Goal: Task Accomplishment & Management: Complete application form

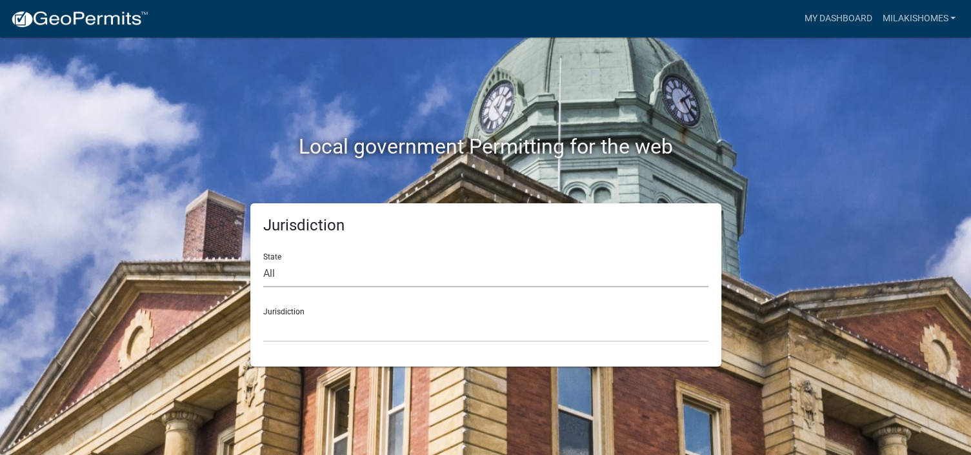
click at [294, 270] on select "All [US_STATE] [US_STATE] [US_STATE] [US_STATE] [US_STATE] [US_STATE] [US_STATE…" at bounding box center [485, 274] width 445 height 26
select select "[US_STATE]"
click at [263, 261] on select "All [US_STATE] [US_STATE] [US_STATE] [US_STATE] [US_STATE] [US_STATE] [US_STATE…" at bounding box center [485, 274] width 445 height 26
click at [277, 335] on select "City of [GEOGRAPHIC_DATA], [US_STATE] City of [GEOGRAPHIC_DATA], [US_STATE] Cit…" at bounding box center [485, 329] width 445 height 26
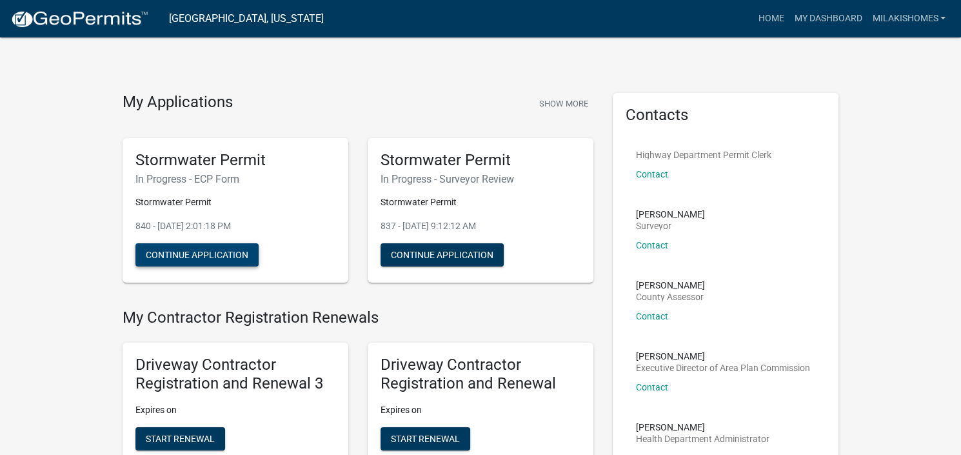
click at [206, 252] on button "Continue Application" at bounding box center [196, 254] width 123 height 23
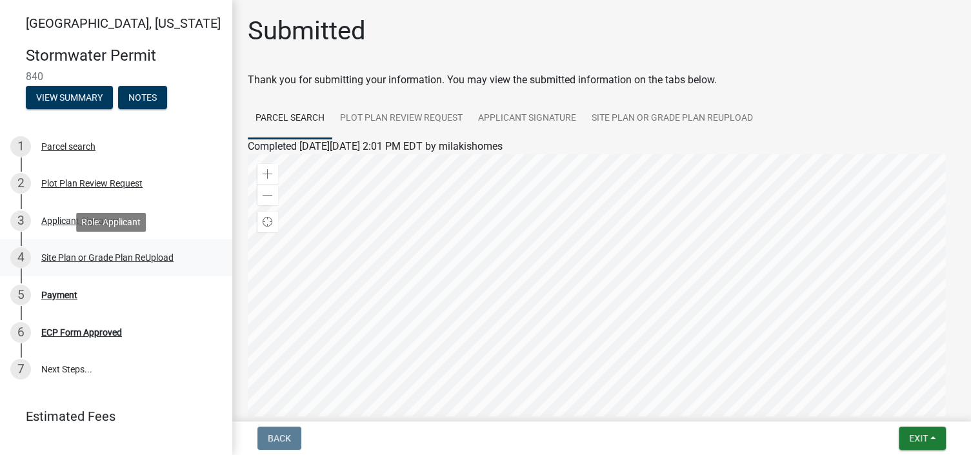
click at [69, 253] on div "Site Plan or Grade Plan ReUpload" at bounding box center [107, 257] width 132 height 9
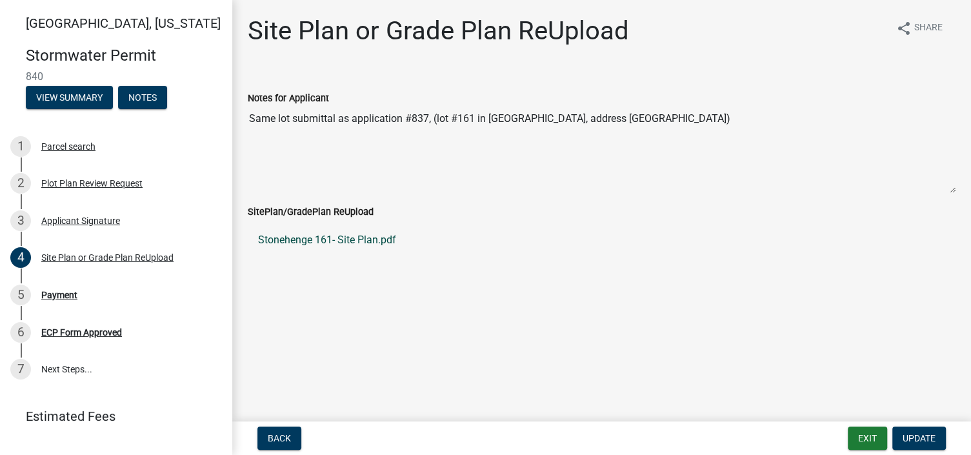
click at [367, 243] on link "Stonehenge 161- Site Plan.pdf" at bounding box center [602, 240] width 708 height 31
click at [72, 259] on div "Site Plan or Grade Plan ReUpload" at bounding box center [107, 257] width 132 height 9
click at [346, 211] on label "SitePlan/GradePlan ReUpload" at bounding box center [311, 212] width 126 height 9
click at [341, 212] on label "SitePlan/GradePlan ReUpload" at bounding box center [311, 212] width 126 height 9
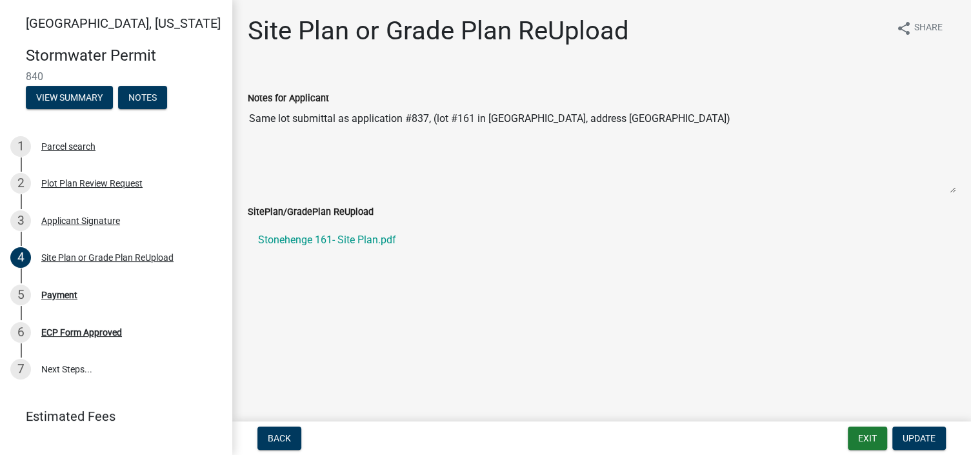
click at [341, 212] on label "SitePlan/GradePlan ReUpload" at bounding box center [311, 212] width 126 height 9
click at [396, 210] on div "SitePlan/GradePlan ReUpload" at bounding box center [602, 211] width 708 height 15
click at [59, 294] on div "Payment" at bounding box center [59, 294] width 36 height 9
click at [65, 293] on div "Payment" at bounding box center [59, 294] width 36 height 9
click at [78, 332] on div "ECP Form Approved" at bounding box center [81, 332] width 81 height 9
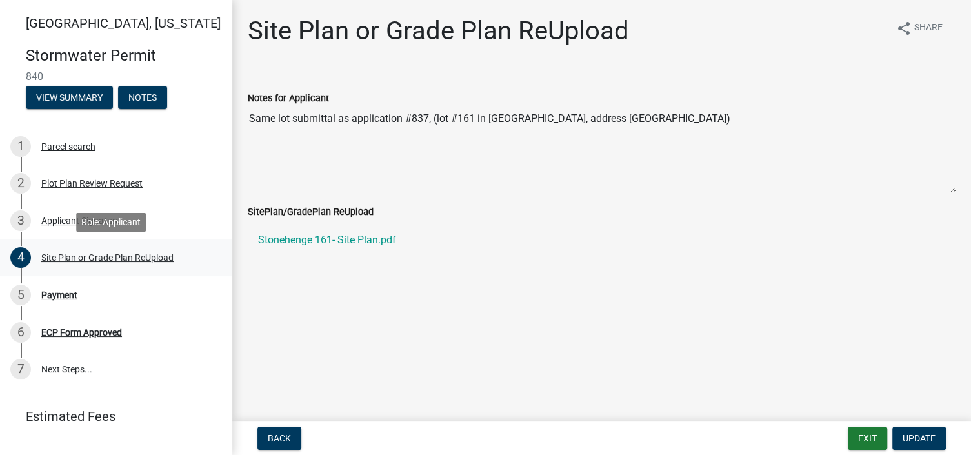
click at [50, 254] on div "Site Plan or Grade Plan ReUpload" at bounding box center [107, 257] width 132 height 9
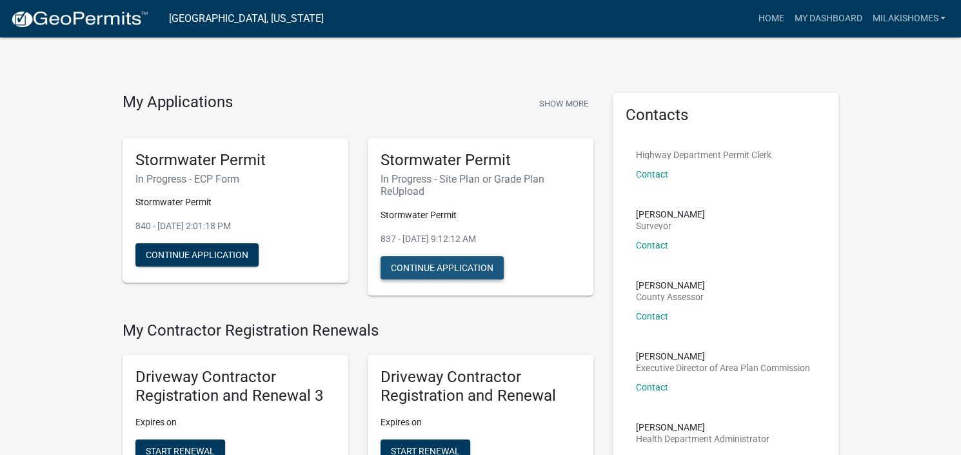
click at [420, 265] on button "Continue Application" at bounding box center [442, 267] width 123 height 23
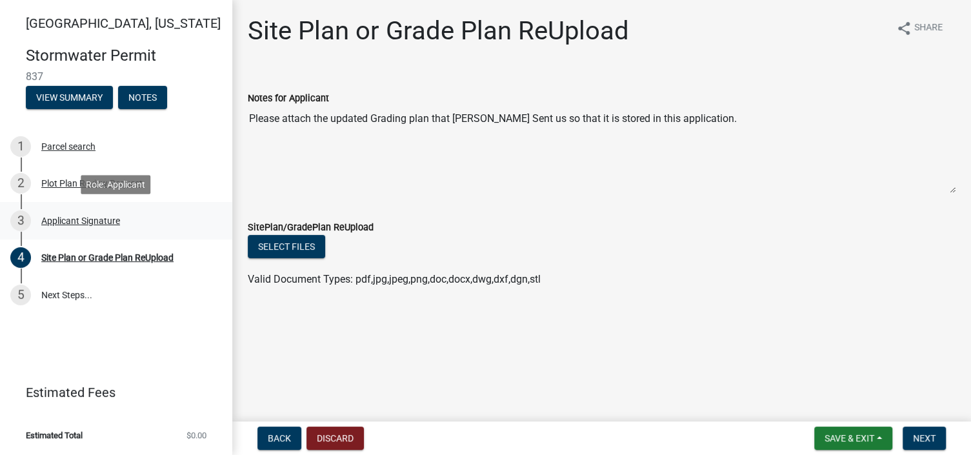
click at [86, 217] on div "Applicant Signature" at bounding box center [80, 220] width 79 height 9
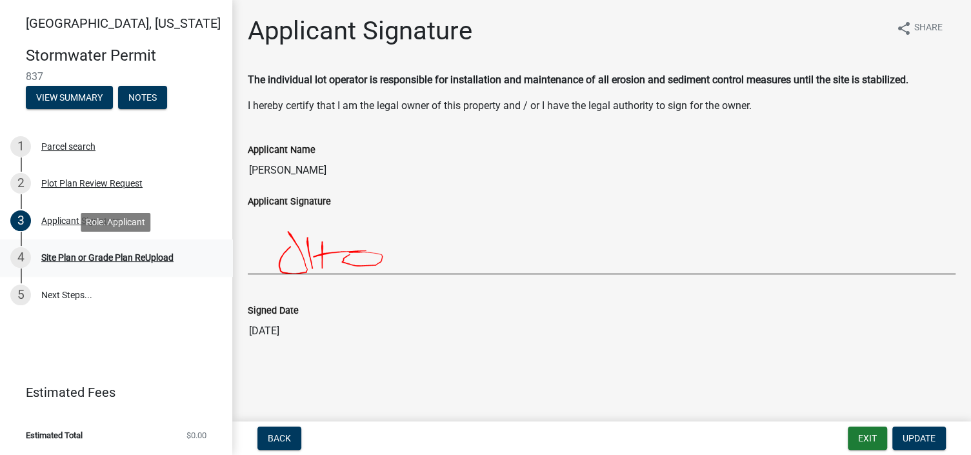
click at [98, 259] on div "Site Plan or Grade Plan ReUpload" at bounding box center [107, 257] width 132 height 9
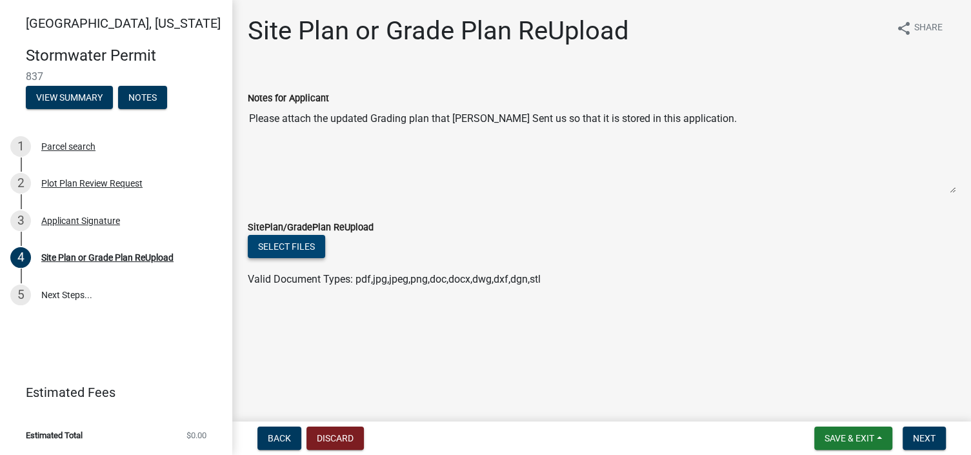
click at [281, 248] on button "Select files" at bounding box center [286, 246] width 77 height 23
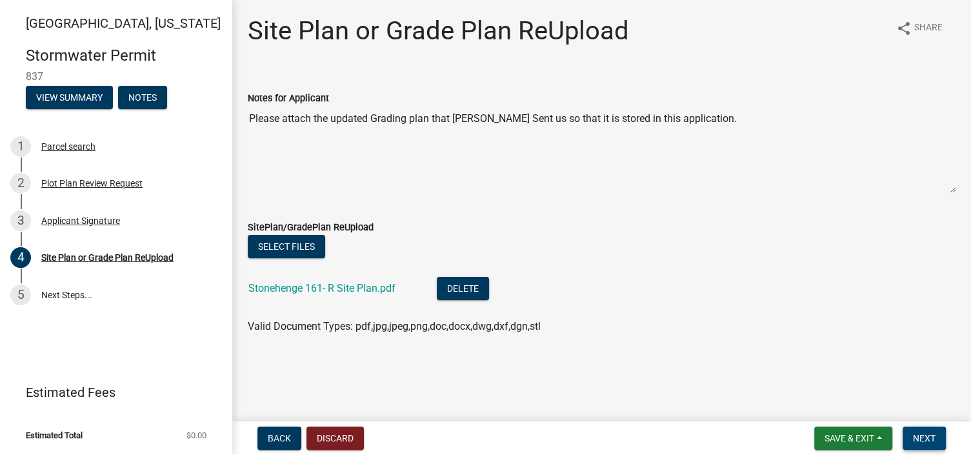
click at [919, 437] on span "Next" at bounding box center [924, 438] width 23 height 10
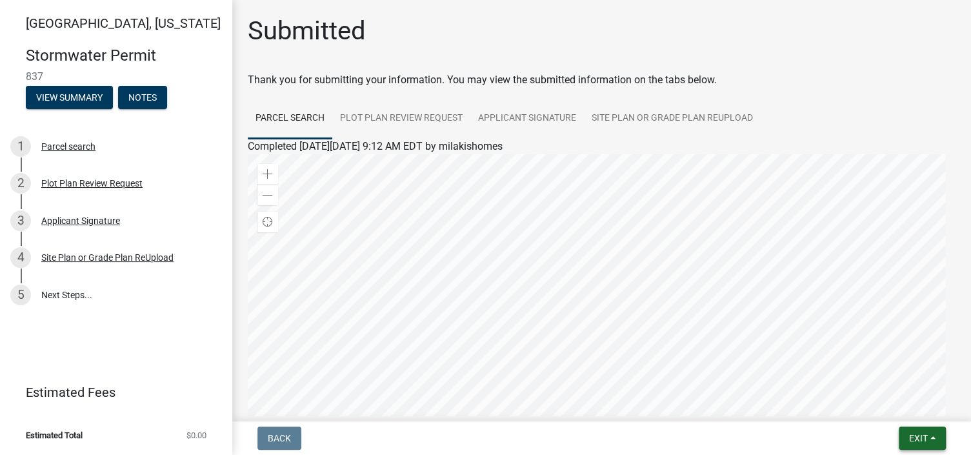
click at [916, 436] on span "Exit" at bounding box center [918, 438] width 19 height 10
click at [881, 410] on button "Save & Exit" at bounding box center [894, 404] width 103 height 31
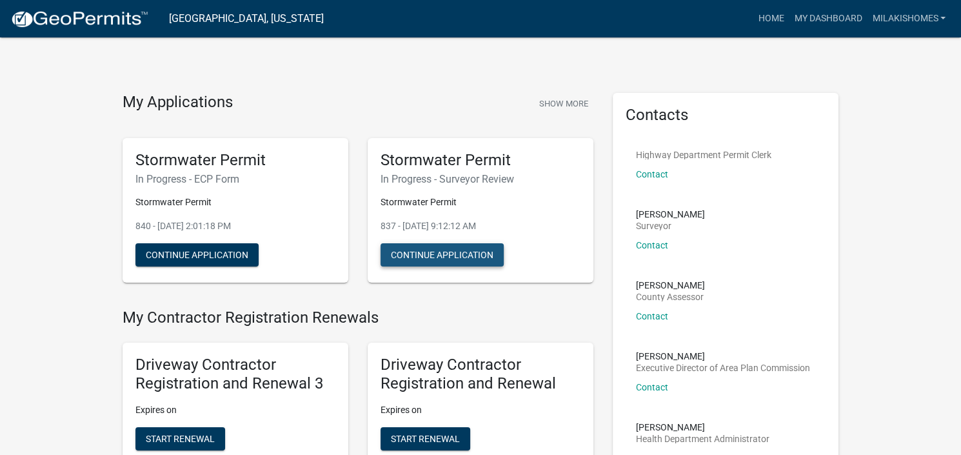
click at [417, 253] on button "Continue Application" at bounding box center [442, 254] width 123 height 23
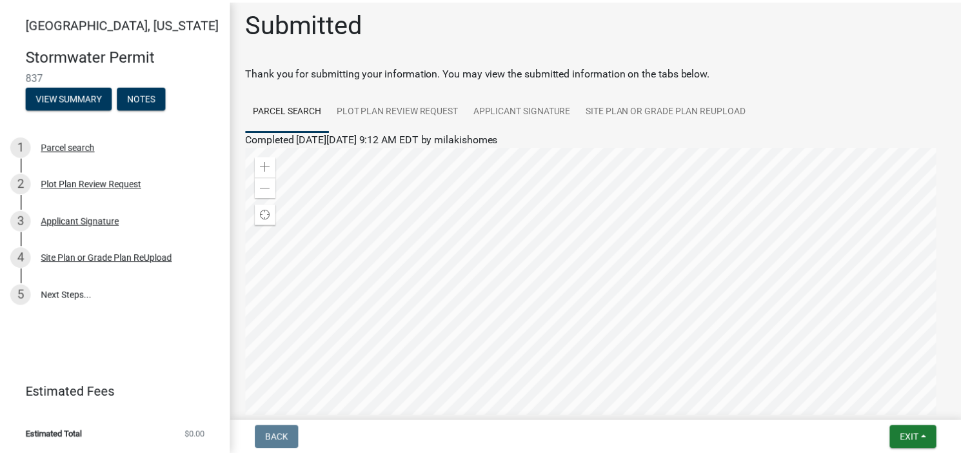
scroll to position [5, 0]
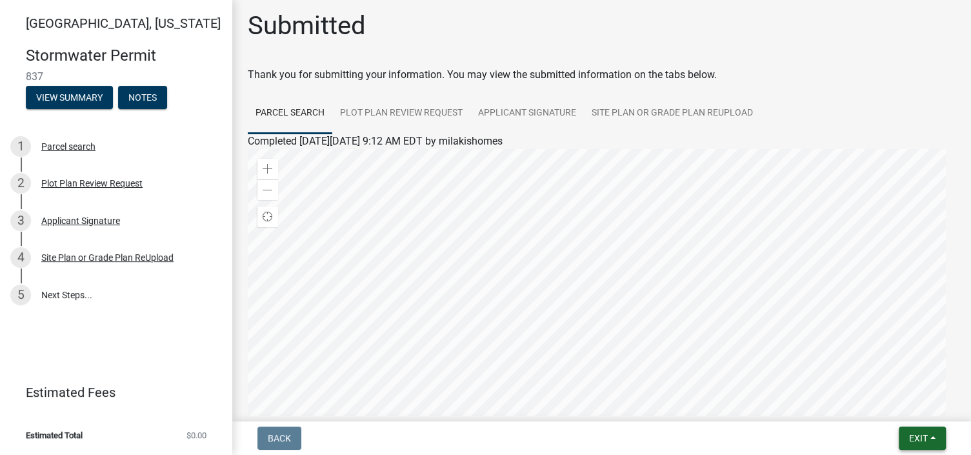
click at [916, 439] on span "Exit" at bounding box center [918, 438] width 19 height 10
click at [870, 406] on button "Save & Exit" at bounding box center [894, 404] width 103 height 31
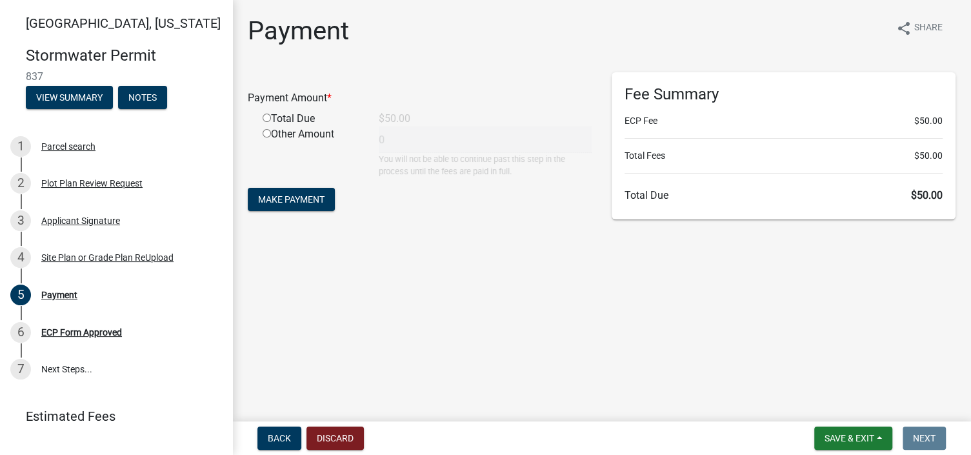
click at [268, 118] on div "Payment Amount * Total Due $50.00 Other Amount 0 You will not be able to contin…" at bounding box center [420, 124] width 345 height 105
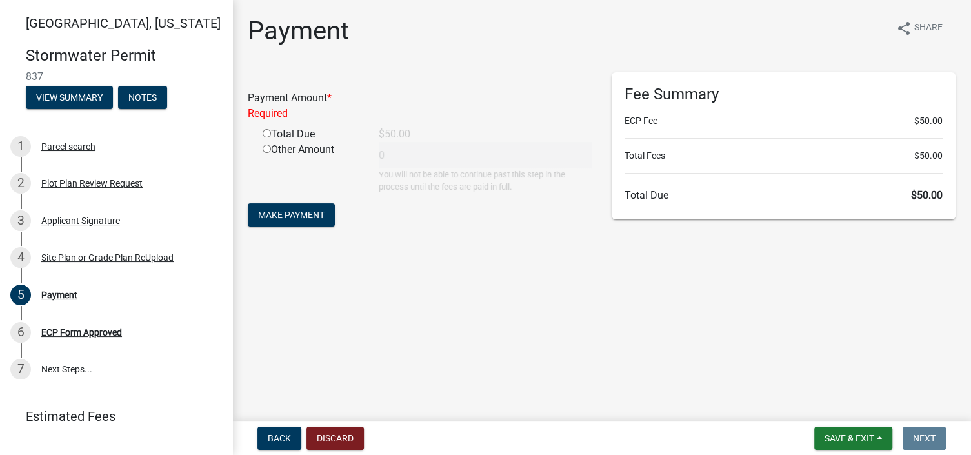
click at [276, 134] on div "Total Due" at bounding box center [311, 133] width 116 height 15
click at [263, 132] on input "radio" at bounding box center [267, 133] width 8 height 8
radio input "true"
type input "50"
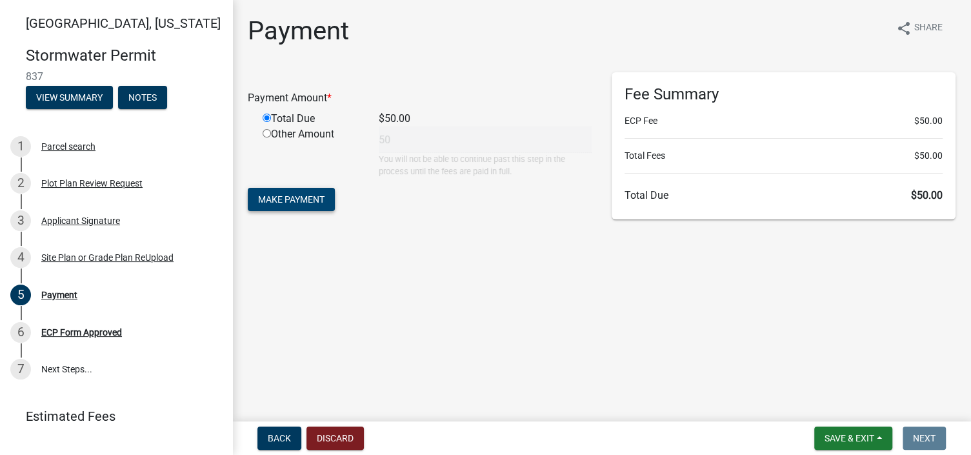
click at [282, 201] on span "Make Payment" at bounding box center [291, 199] width 66 height 10
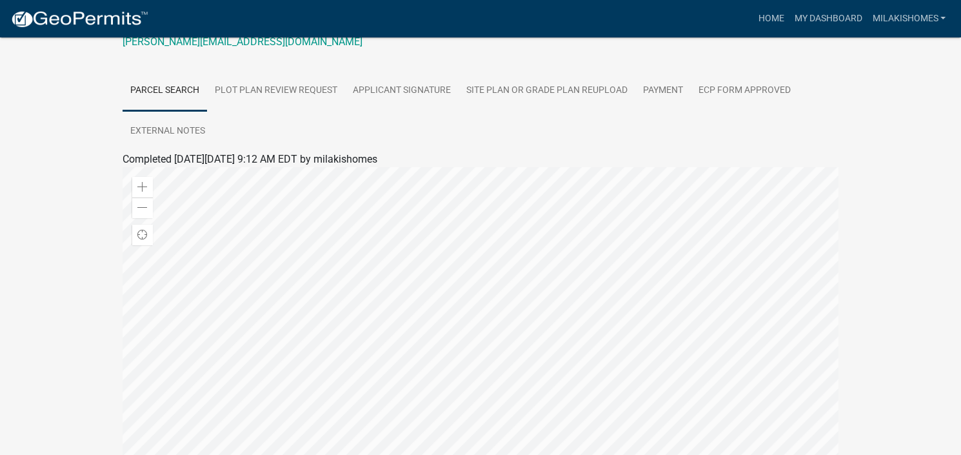
scroll to position [323, 0]
